Goal: Find specific page/section: Find specific page/section

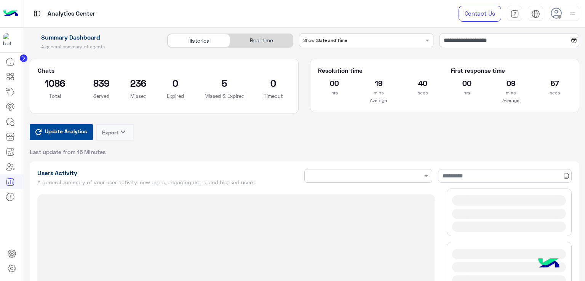
type input "**********"
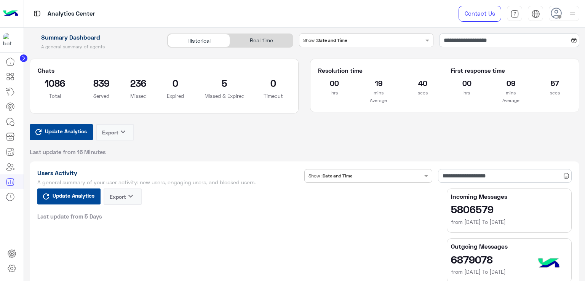
type input "**********"
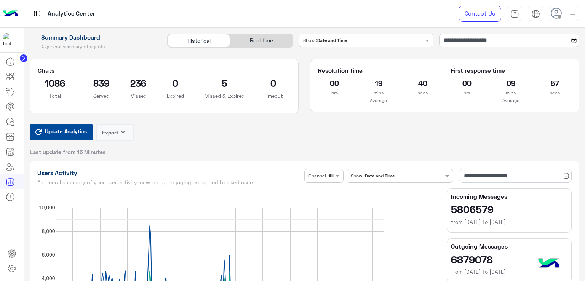
type input "**********"
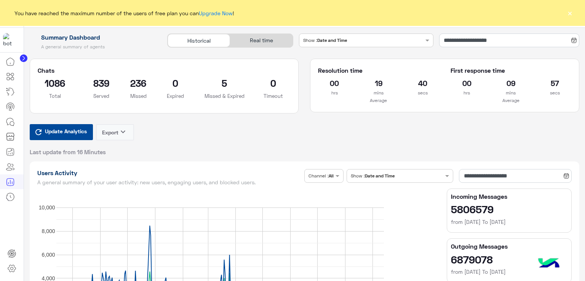
type input "**********"
